Goal: Information Seeking & Learning: Find contact information

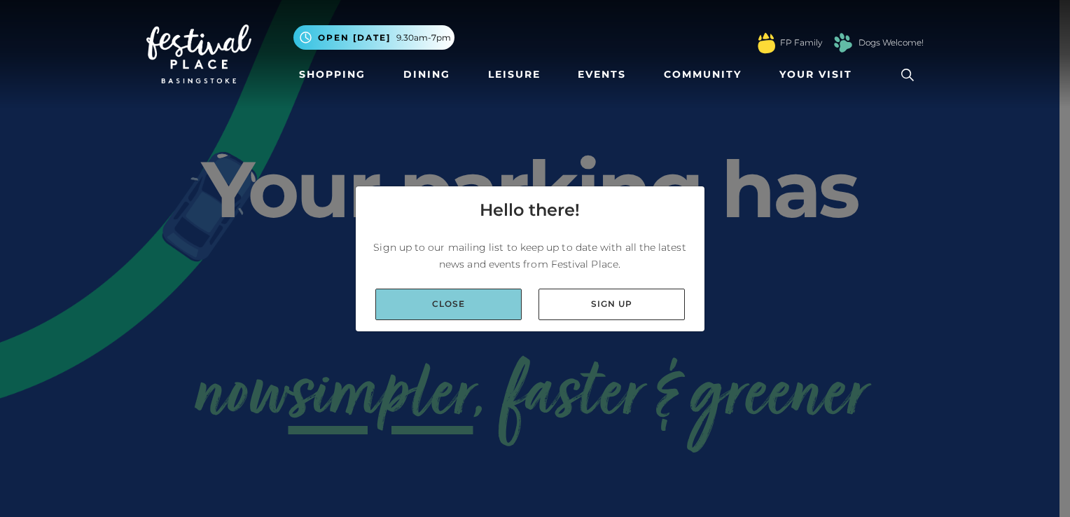
click at [481, 298] on link "Close" at bounding box center [449, 305] width 146 height 32
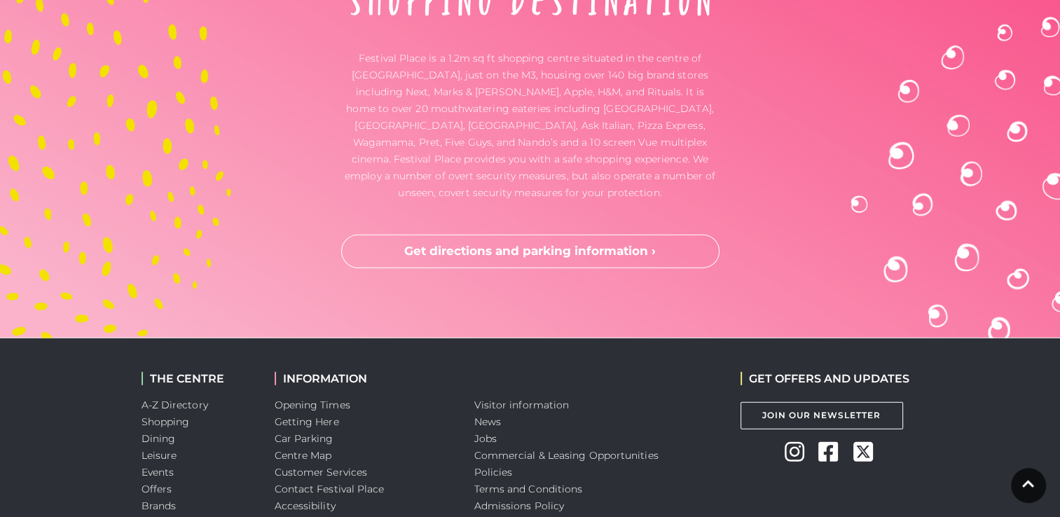
scroll to position [3811, 0]
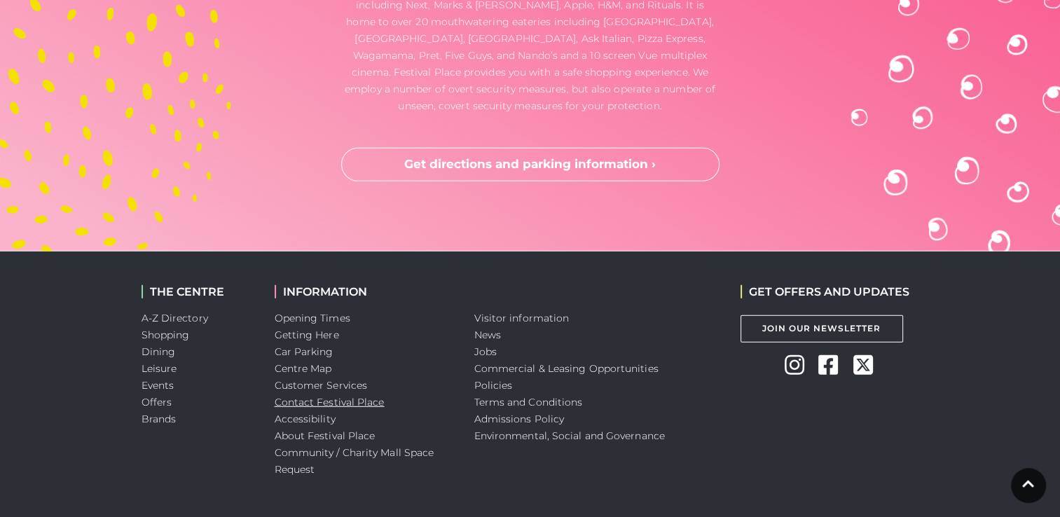
click at [310, 396] on link "Contact Festival Place" at bounding box center [330, 402] width 110 height 13
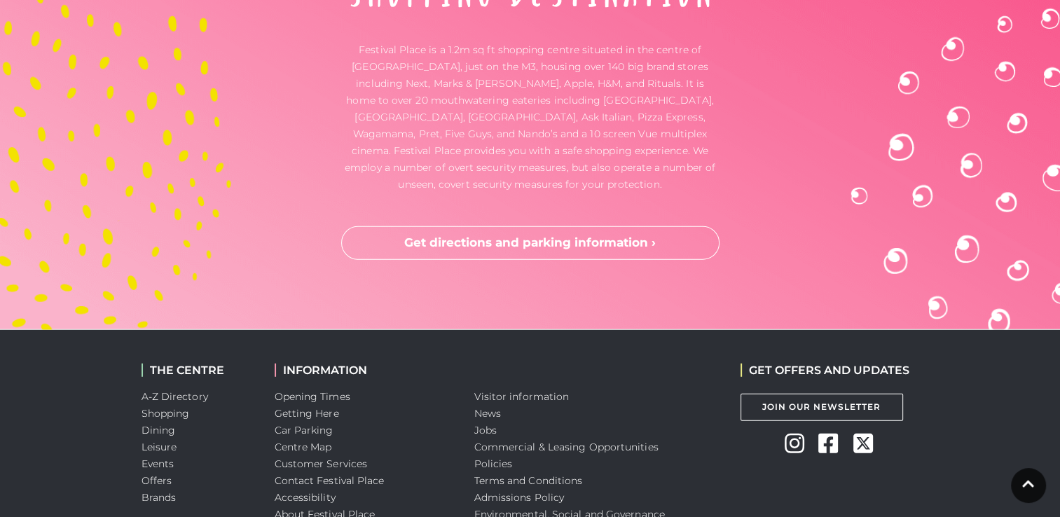
scroll to position [3811, 0]
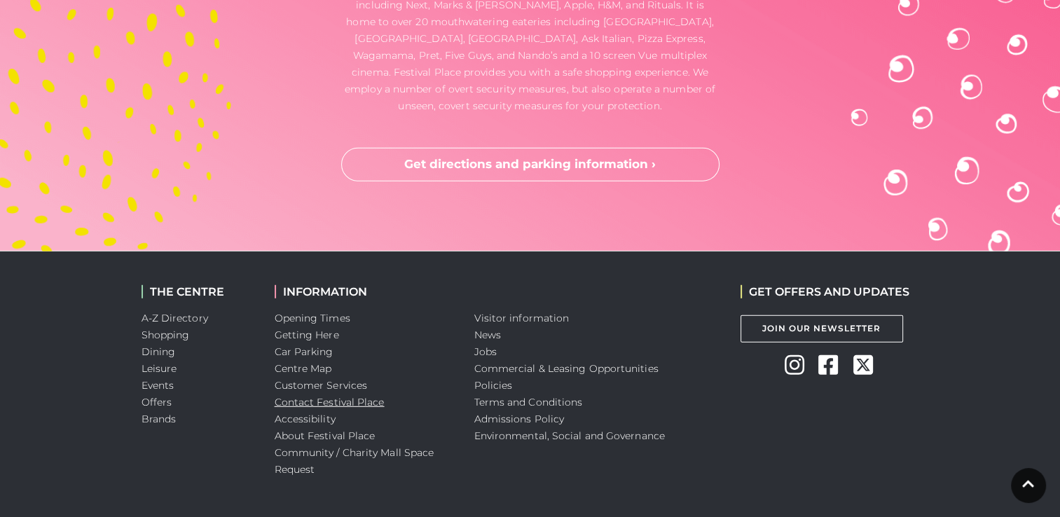
click at [311, 396] on link "Contact Festival Place" at bounding box center [330, 402] width 110 height 13
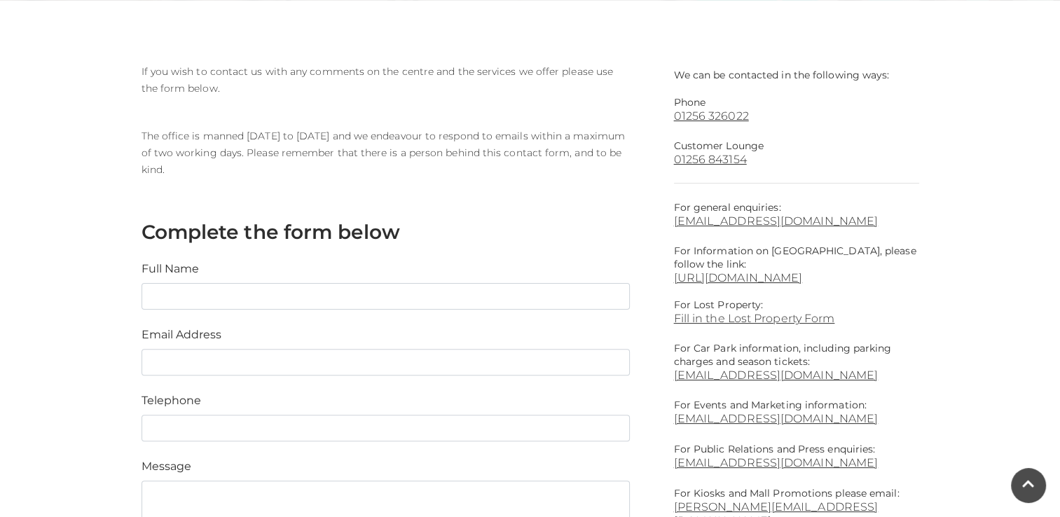
scroll to position [322, 0]
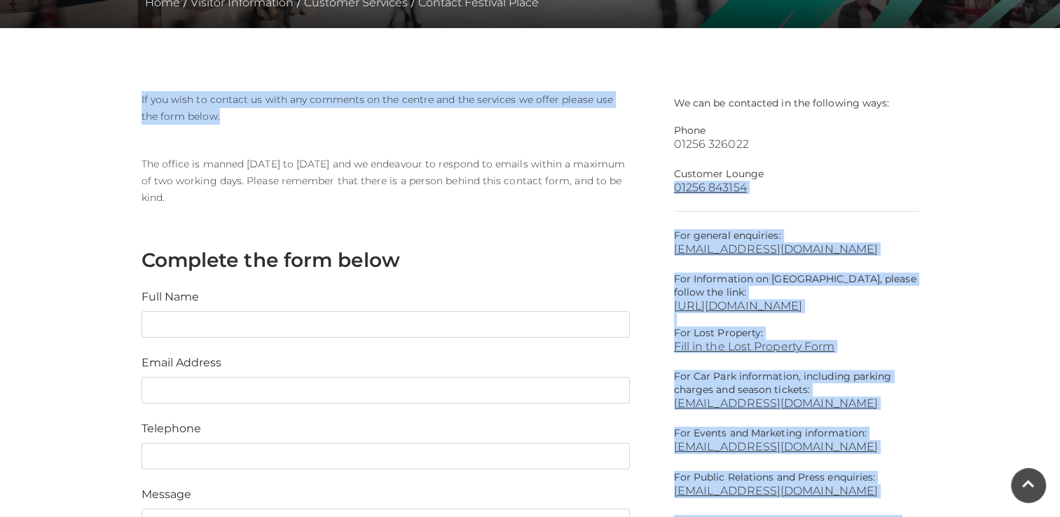
drag, startPoint x: 652, startPoint y: 144, endPoint x: 787, endPoint y: 150, distance: 136.0
click at [787, 150] on div "We can be contacted in the following ways: Phone [PHONE_NUMBER] Customer Lounge…" at bounding box center [530, 430] width 799 height 678
drag, startPoint x: 787, startPoint y: 150, endPoint x: 653, endPoint y: 138, distance: 135.0
click at [630, 138] on div "If you wish to contact us with any comments on the centre and the services we o…" at bounding box center [397, 404] width 532 height 626
click at [620, 133] on div "If you wish to contact us with any comments on the centre and the services we o…" at bounding box center [397, 404] width 532 height 626
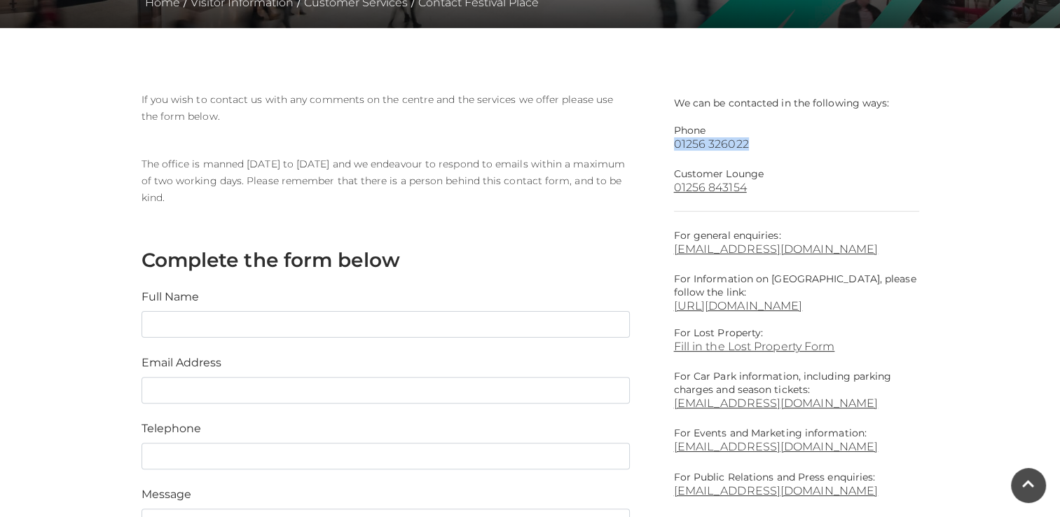
drag, startPoint x: 664, startPoint y: 145, endPoint x: 757, endPoint y: 148, distance: 92.5
click at [757, 148] on div "We can be contacted in the following ways: Phone [PHONE_NUMBER] Customer Lounge…" at bounding box center [796, 430] width 266 height 678
copy link "01256 326022"
